Goal: Task Accomplishment & Management: Manage account settings

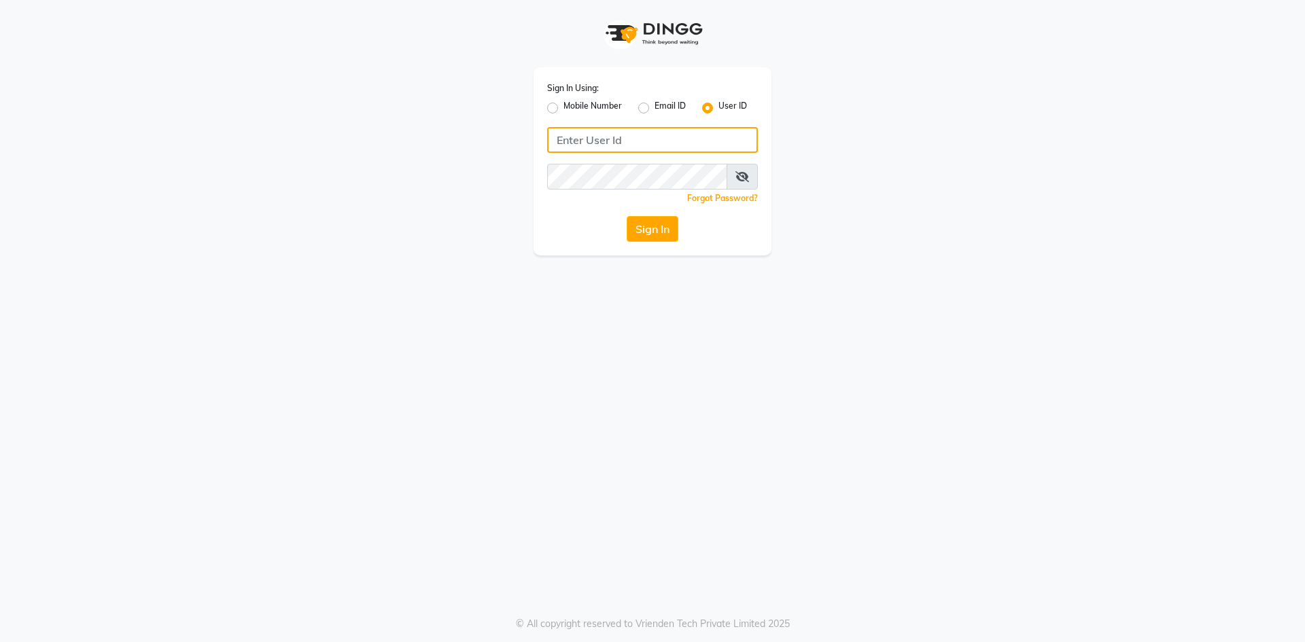
click at [597, 148] on input "Username" at bounding box center [652, 140] width 211 height 26
type input "infinitynails"
click at [627, 216] on button "Sign In" at bounding box center [653, 229] width 52 height 26
